Goal: Task Accomplishment & Management: Use online tool/utility

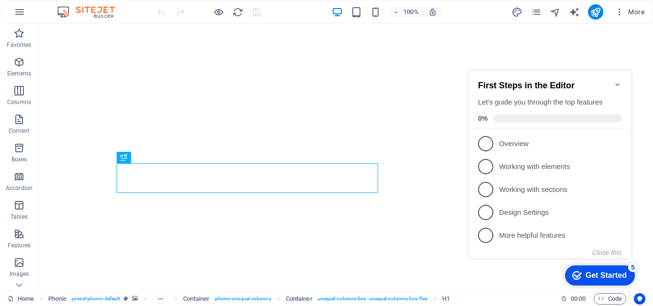
click at [615, 81] on icon "Minimize checklist" at bounding box center [618, 85] width 8 height 8
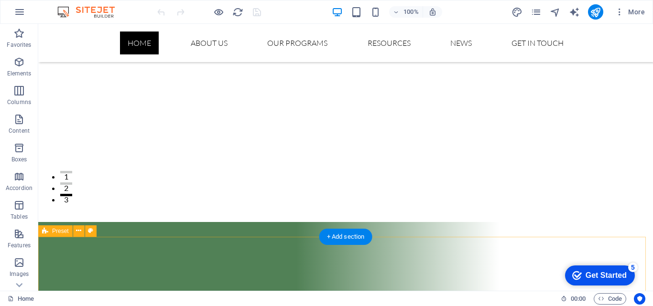
scroll to position [335, 0]
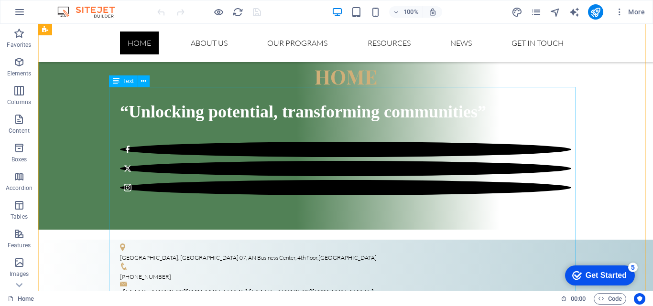
click at [113, 93] on div "Drag here to replace the existing content. Press “Ctrl” if you want to create a…" at bounding box center [345, 157] width 615 height 267
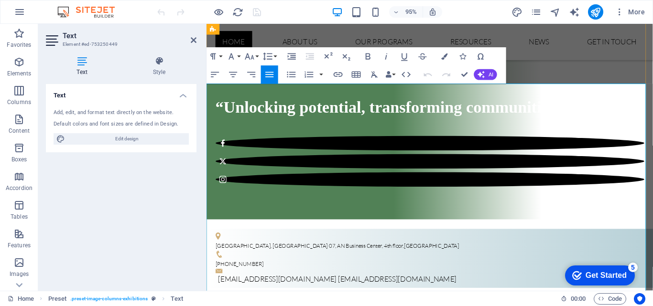
drag, startPoint x: 333, startPoint y: 170, endPoint x: 207, endPoint y: 88, distance: 150.2
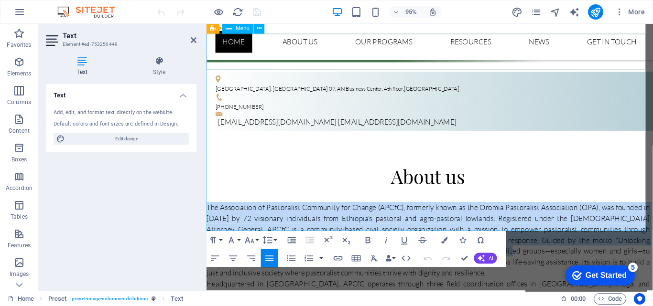
scroll to position [420, 0]
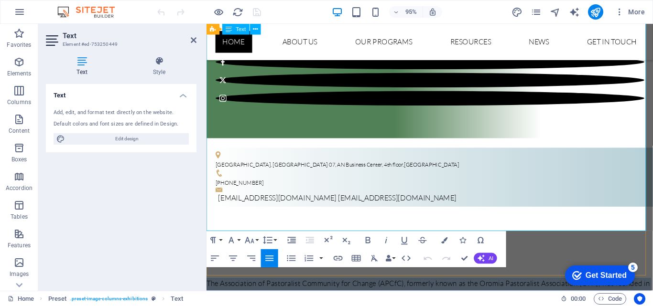
drag, startPoint x: 207, startPoint y: 88, endPoint x: 503, endPoint y: 234, distance: 329.8
copy div "Lor Ipsumdolors am Consectetur Adipiscin eli Seddoe (TEMpO), incididu utlab et …"
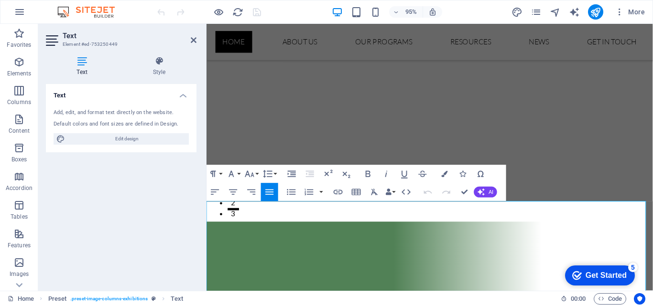
scroll to position [229, 0]
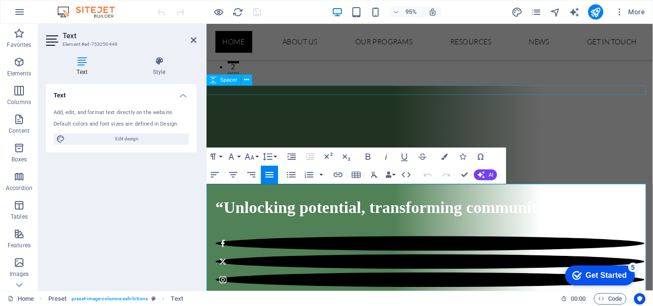
drag, startPoint x: 401, startPoint y: 82, endPoint x: 560, endPoint y: 78, distance: 158.7
click at [560, 89] on div "HOME “Unlocking potential, transforming communities”" at bounding box center [441, 212] width 470 height 247
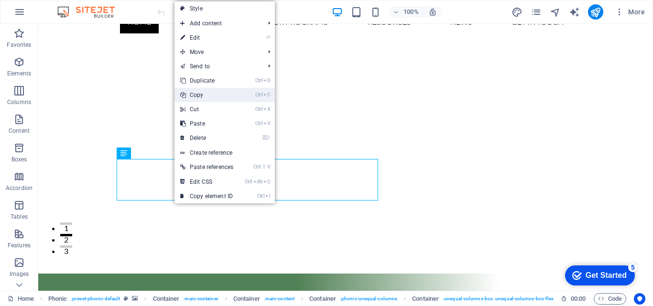
click at [198, 92] on link "Ctrl C Copy" at bounding box center [206, 95] width 65 height 14
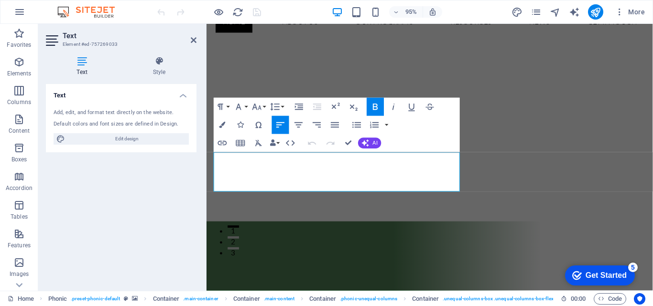
drag, startPoint x: 425, startPoint y: 189, endPoint x: 186, endPoint y: 155, distance: 241.8
copy span "“Unlocking potential, transforming communities”"
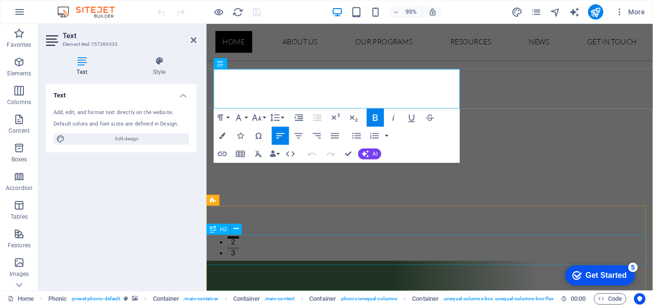
scroll to position [140, 0]
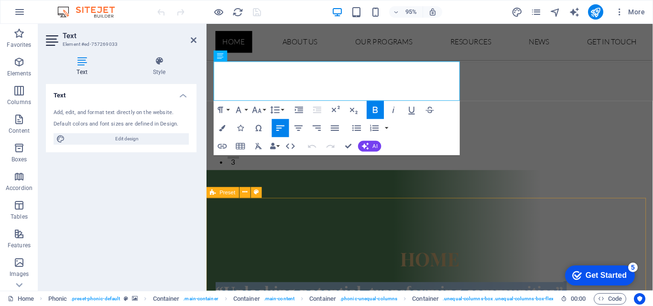
drag, startPoint x: 469, startPoint y: 232, endPoint x: 625, endPoint y: 223, distance: 155.6
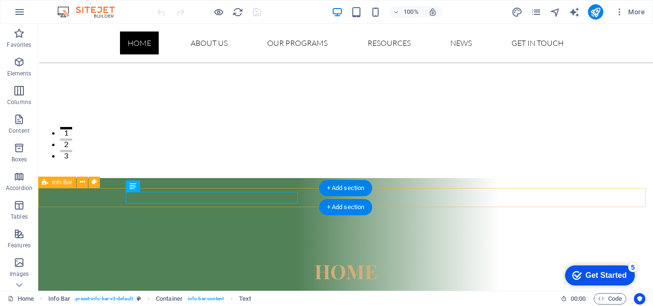
drag, startPoint x: 297, startPoint y: 198, endPoint x: 105, endPoint y: 190, distance: 191.8
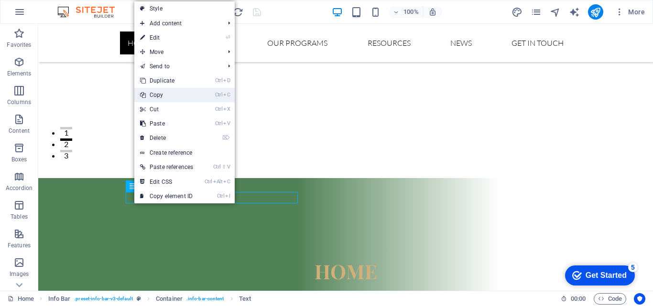
click at [167, 96] on link "Ctrl C Copy" at bounding box center [166, 95] width 65 height 14
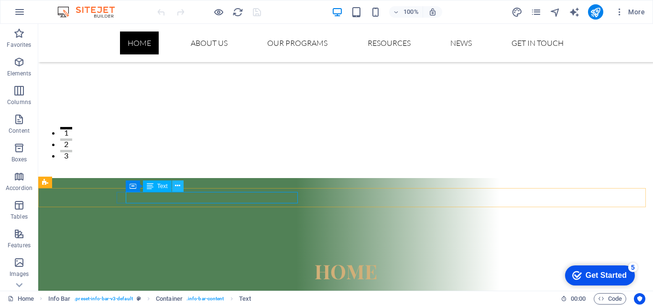
click at [178, 187] on icon at bounding box center [177, 186] width 5 height 10
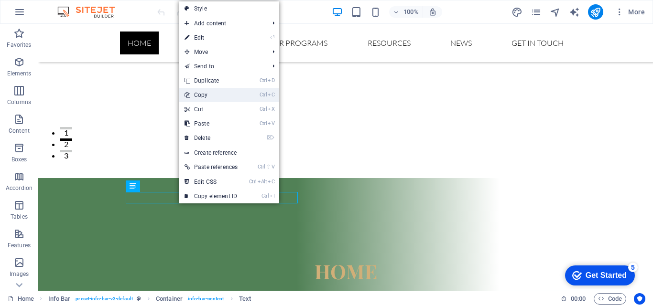
click at [223, 96] on link "Ctrl C Copy" at bounding box center [211, 95] width 65 height 14
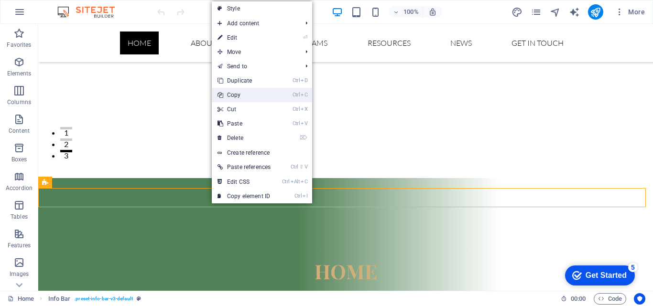
click at [233, 92] on link "Ctrl C Copy" at bounding box center [244, 95] width 65 height 14
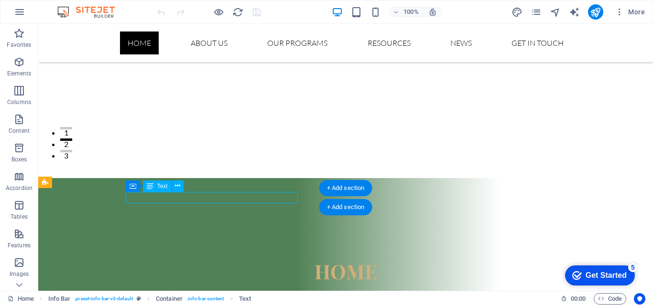
drag, startPoint x: 296, startPoint y: 197, endPoint x: 281, endPoint y: 196, distance: 15.3
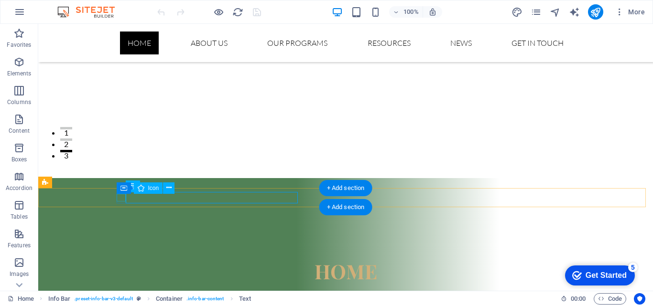
drag, startPoint x: 295, startPoint y: 198, endPoint x: 123, endPoint y: 200, distance: 172.1
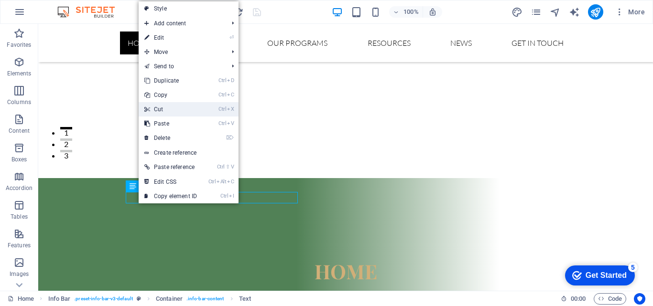
click at [164, 106] on link "Ctrl X Cut" at bounding box center [171, 109] width 64 height 14
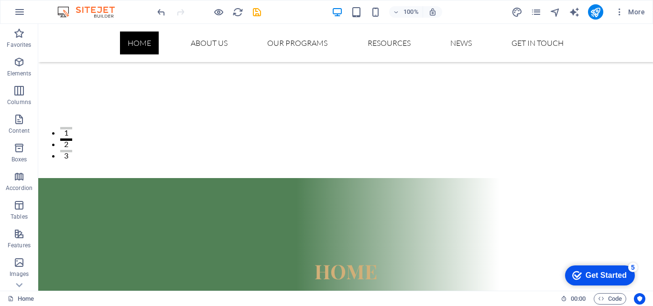
click at [159, 5] on div at bounding box center [208, 11] width 107 height 15
click at [160, 11] on icon "undo" at bounding box center [161, 12] width 11 height 11
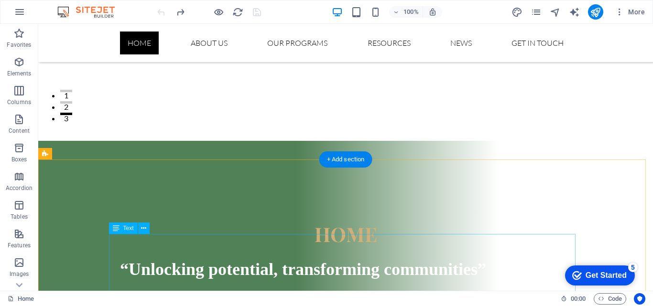
scroll to position [187, 0]
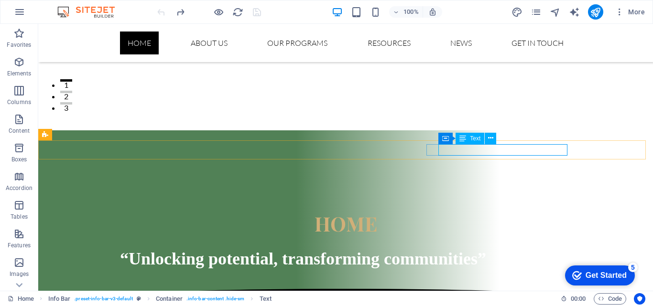
click at [473, 139] on span "Text" at bounding box center [475, 139] width 11 height 6
drag, startPoint x: 473, startPoint y: 139, endPoint x: 312, endPoint y: 146, distance: 161.2
click at [473, 139] on span "Text" at bounding box center [475, 139] width 11 height 6
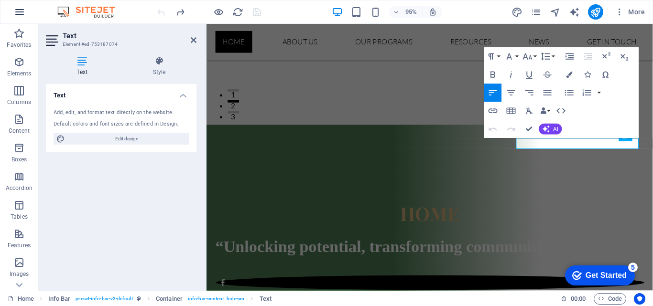
click at [16, 9] on icon "button" at bounding box center [19, 11] width 11 height 11
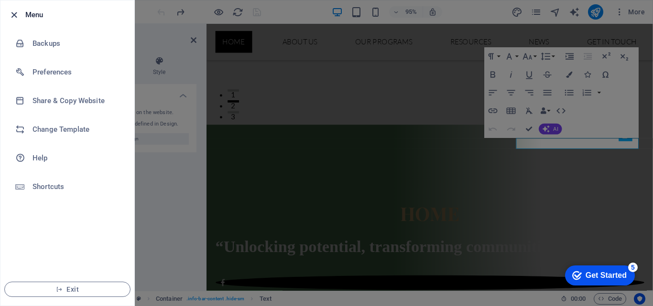
click at [10, 14] on icon "button" at bounding box center [14, 15] width 11 height 11
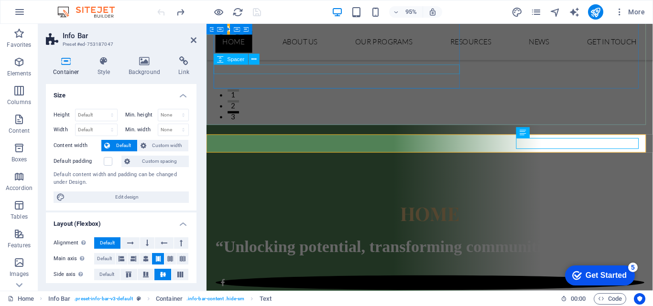
click at [422, 279] on div at bounding box center [441, 284] width 451 height 10
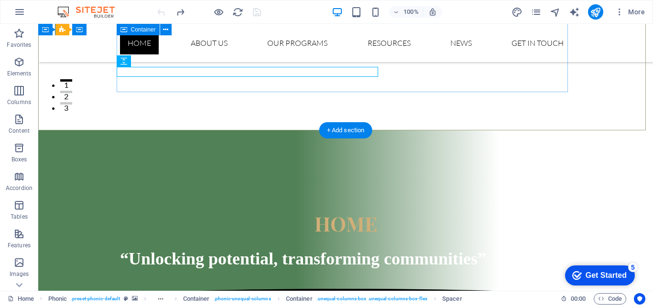
click at [407, 169] on div "HOME “Unlocking potential, transforming communities”" at bounding box center [345, 254] width 451 height 170
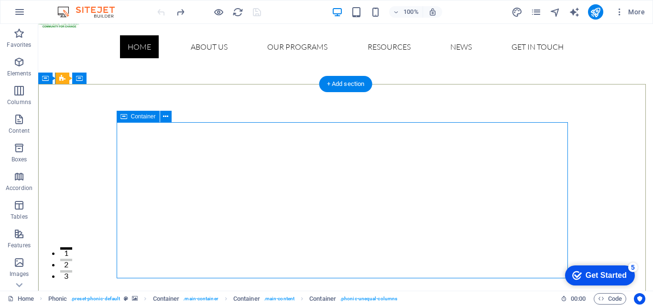
scroll to position [0, 0]
